Goal: Submit feedback/report problem

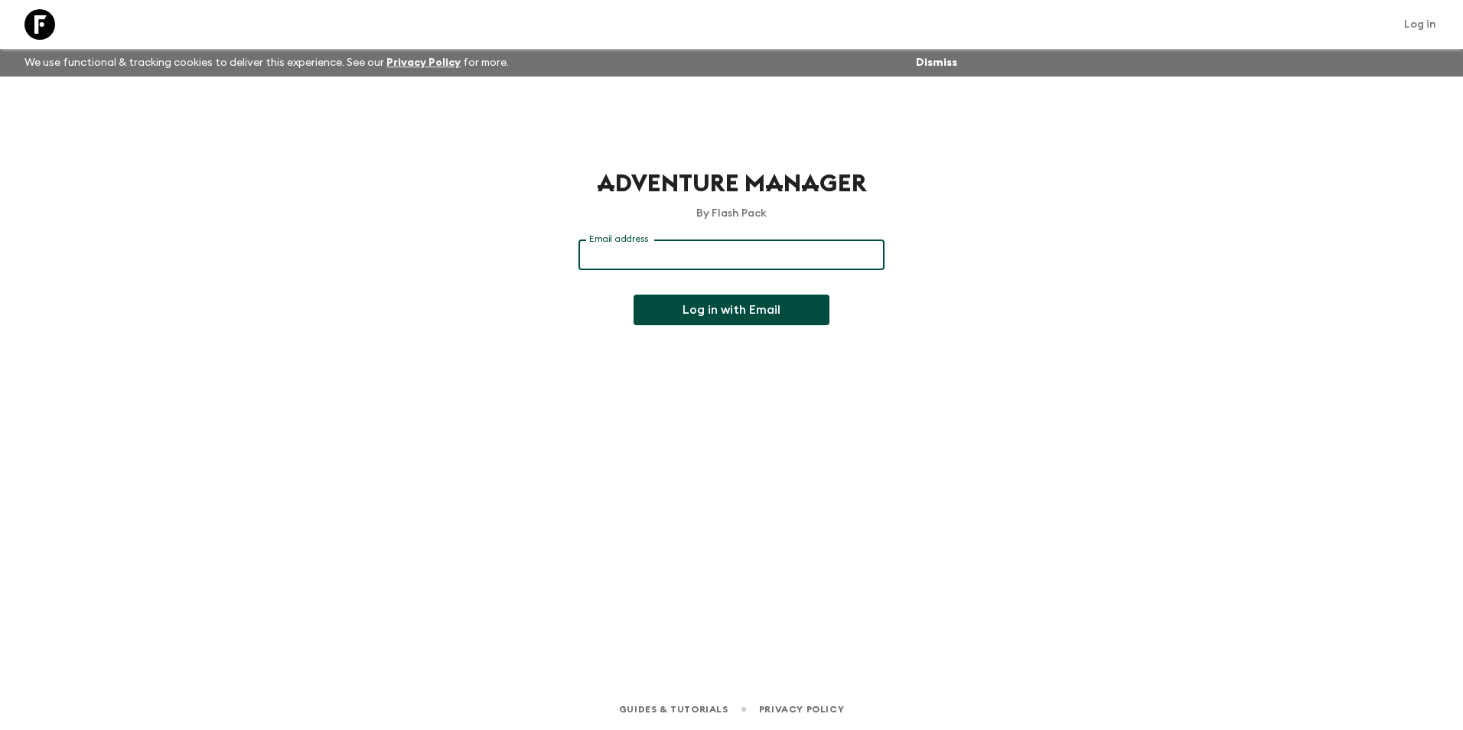
type input "[EMAIL_ADDRESS][DOMAIN_NAME]"
click at [685, 309] on button "Log in with Email" at bounding box center [732, 310] width 196 height 31
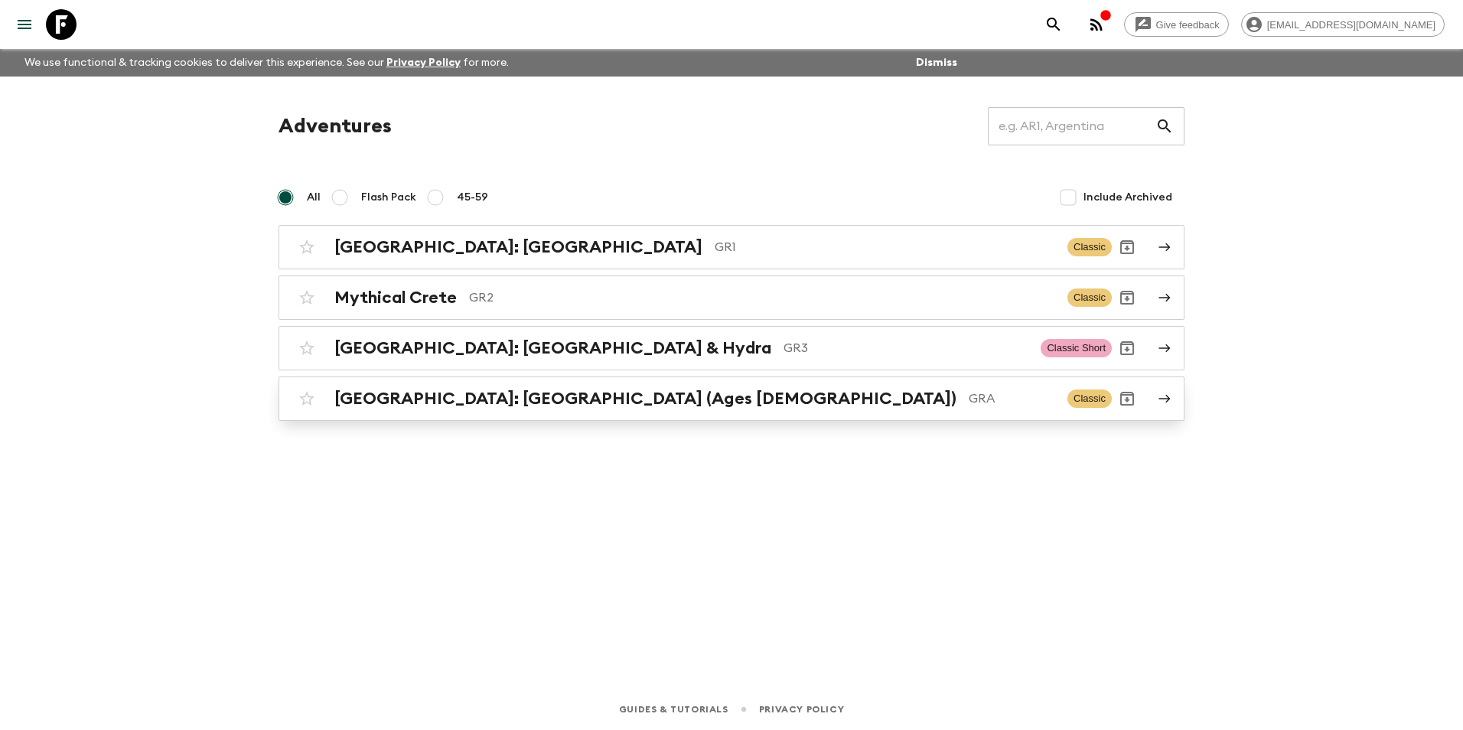
click at [435, 397] on h2 "Greece: Athens & the Islands (Ages 45-59)" at bounding box center [645, 399] width 622 height 20
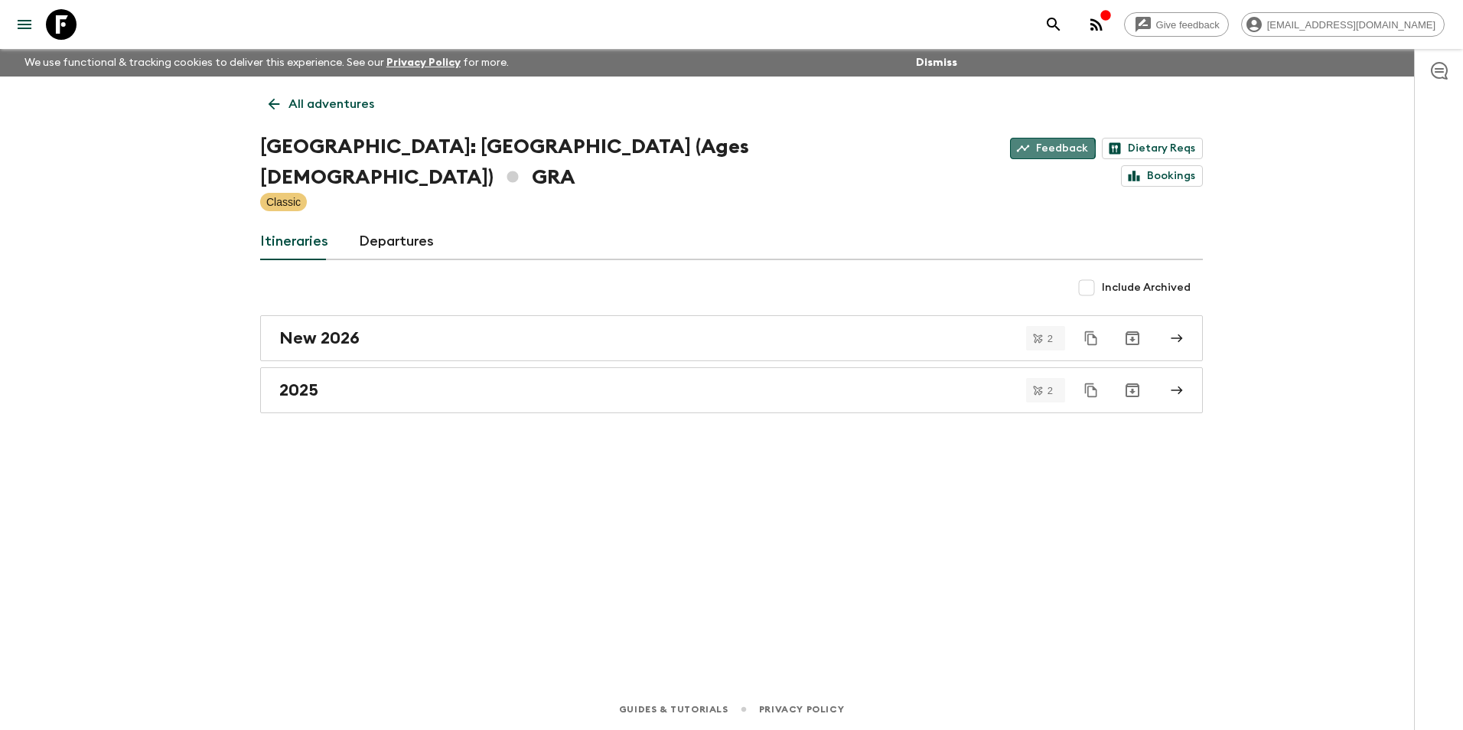
click at [1010, 148] on link "Feedback" at bounding box center [1053, 148] width 86 height 21
